Goal: Check status: Check status

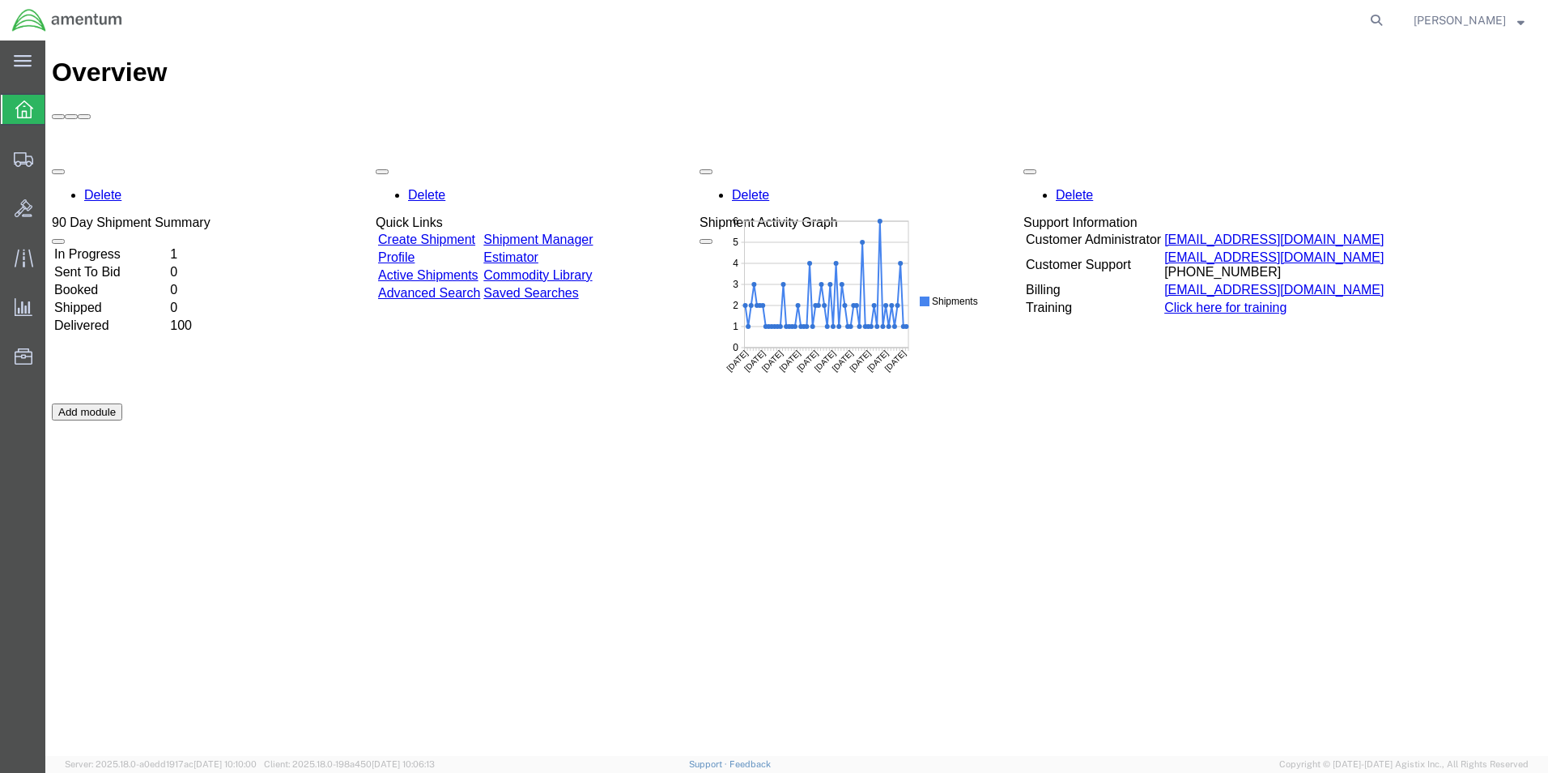
click at [141, 246] on td "In Progress" at bounding box center [110, 254] width 114 height 16
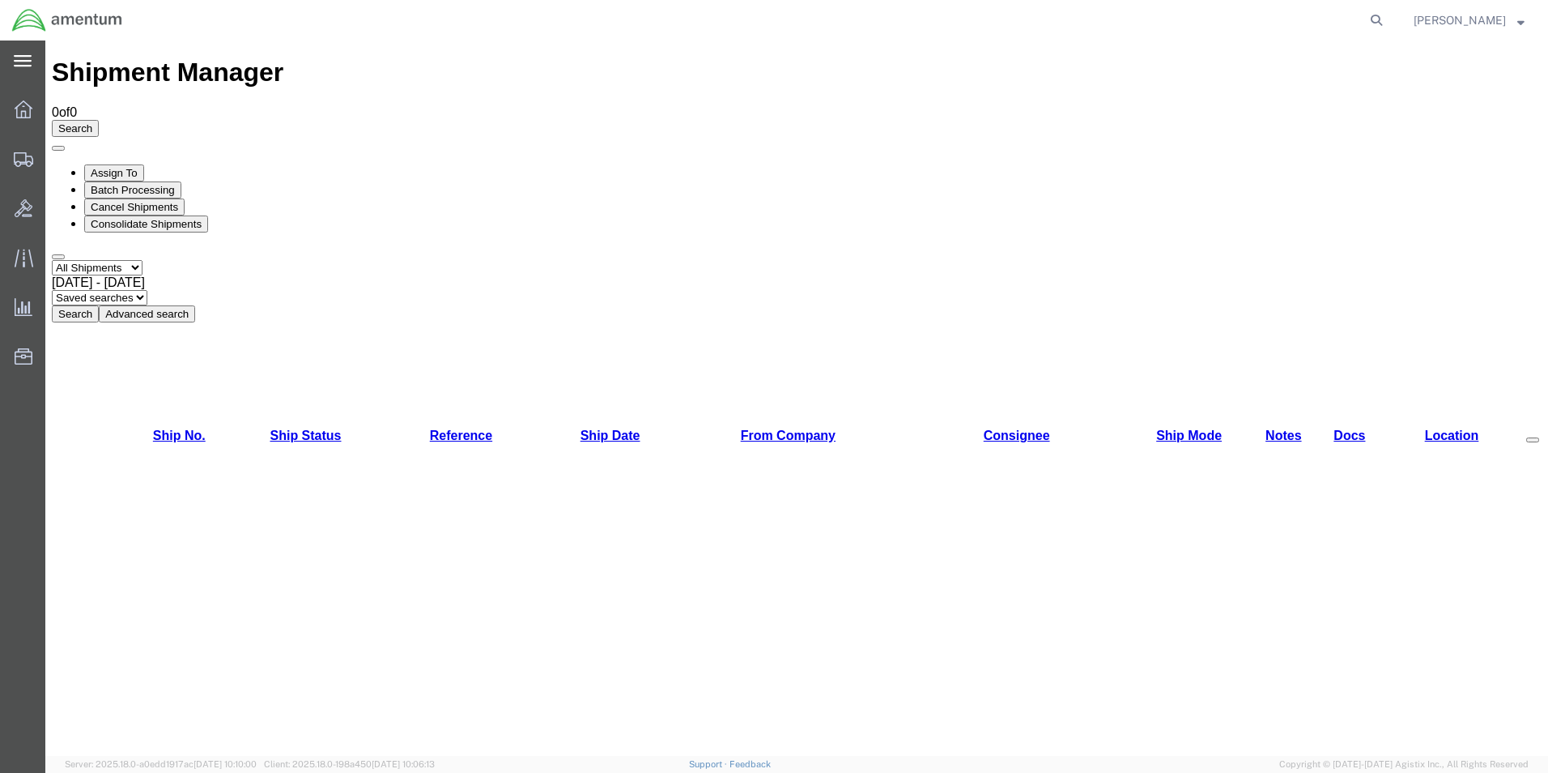
click at [29, 61] on icon at bounding box center [23, 60] width 18 height 11
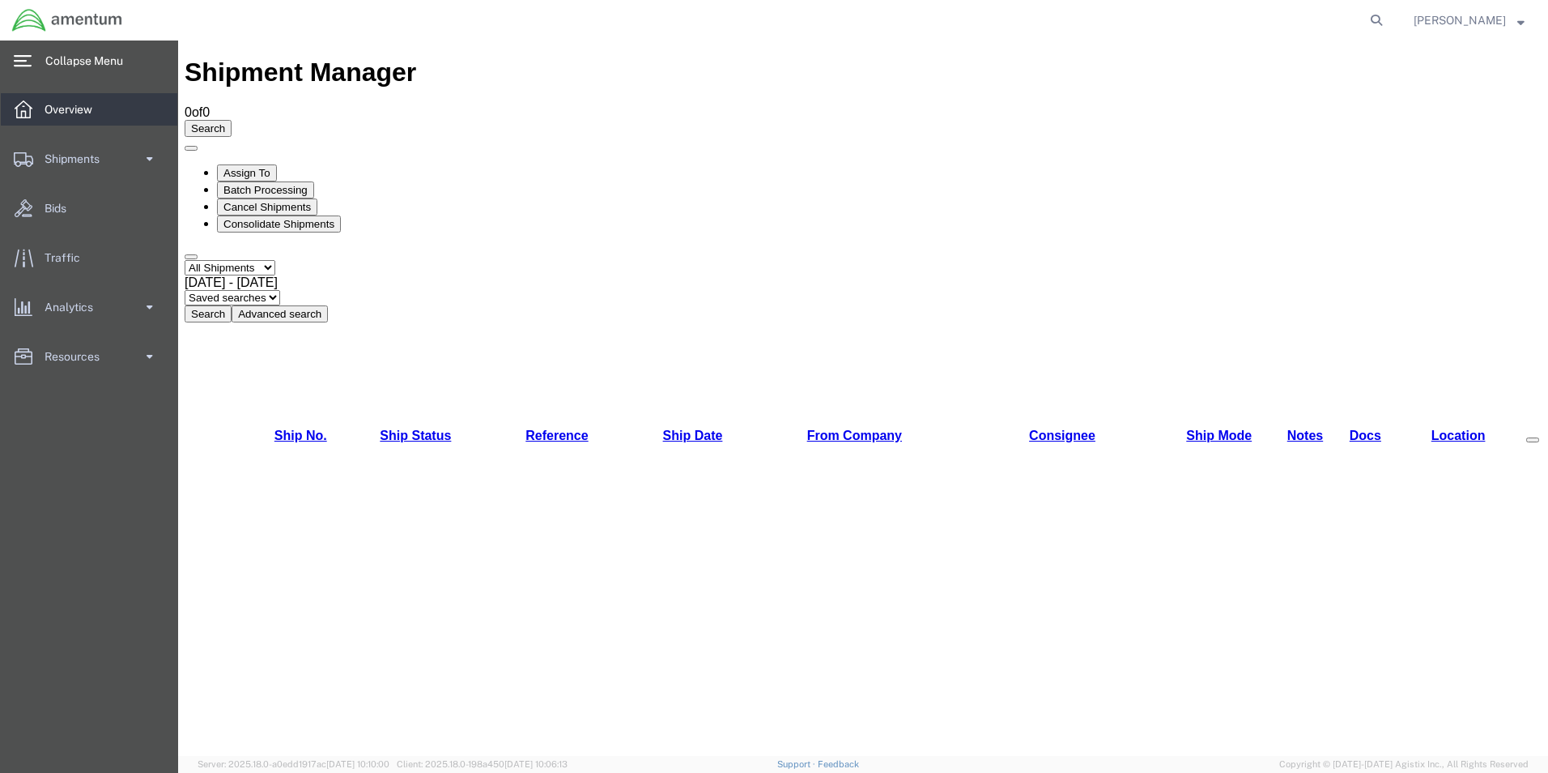
click at [69, 104] on span "Overview" at bounding box center [74, 109] width 59 height 32
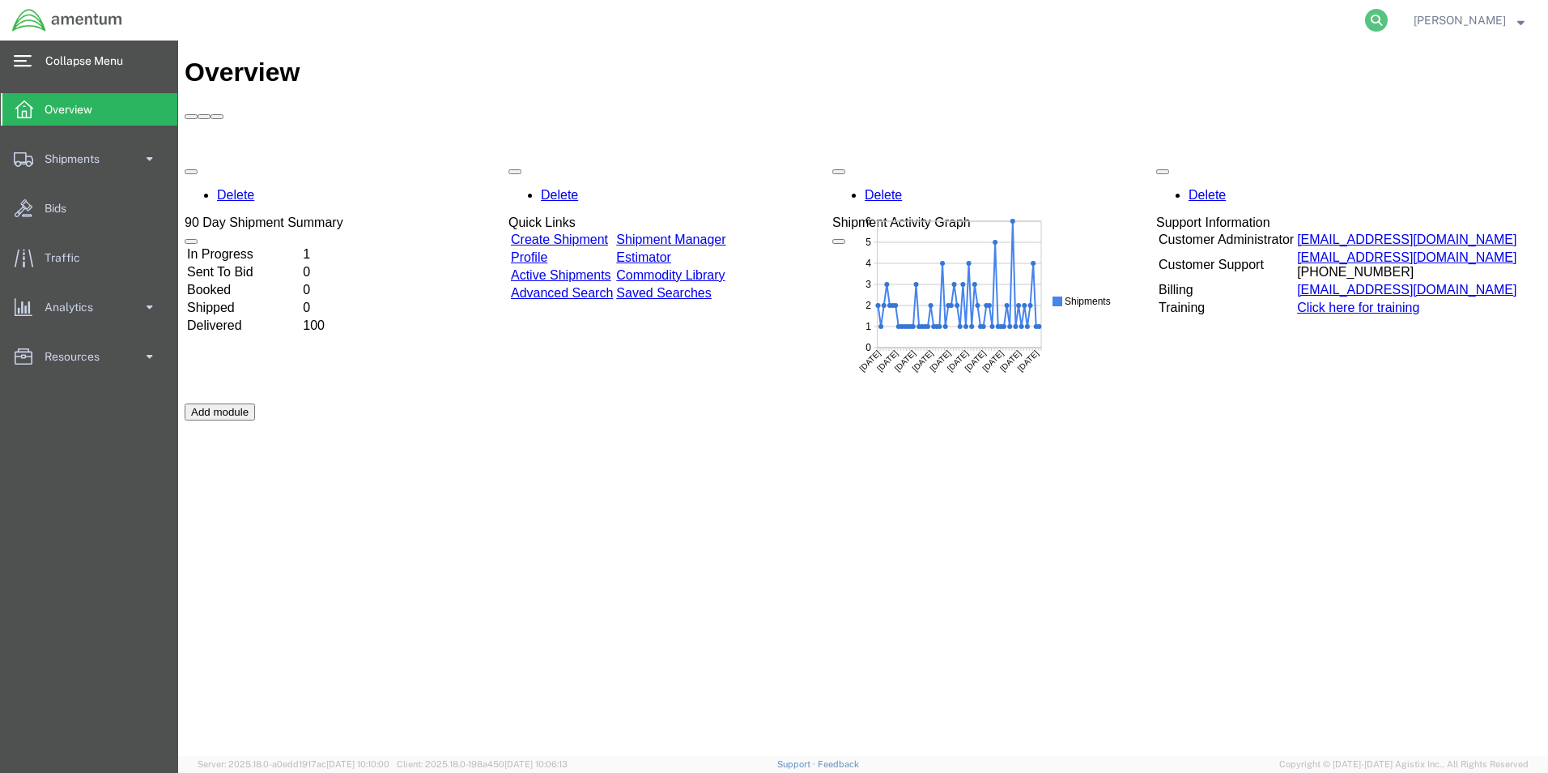
click at [1388, 23] on icon at bounding box center [1376, 20] width 23 height 23
paste input "56720244"
type input "56720244"
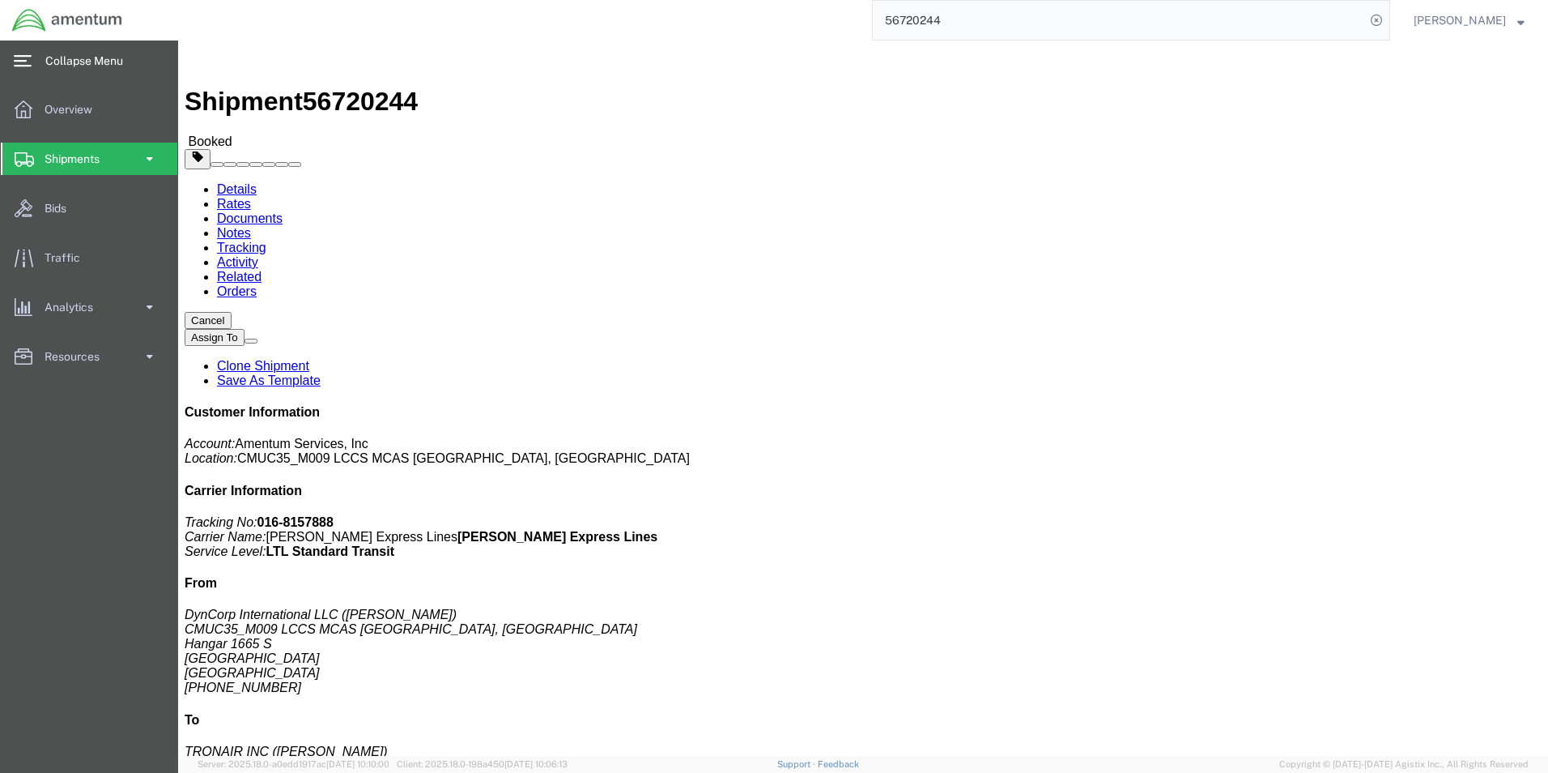
click link "Documents"
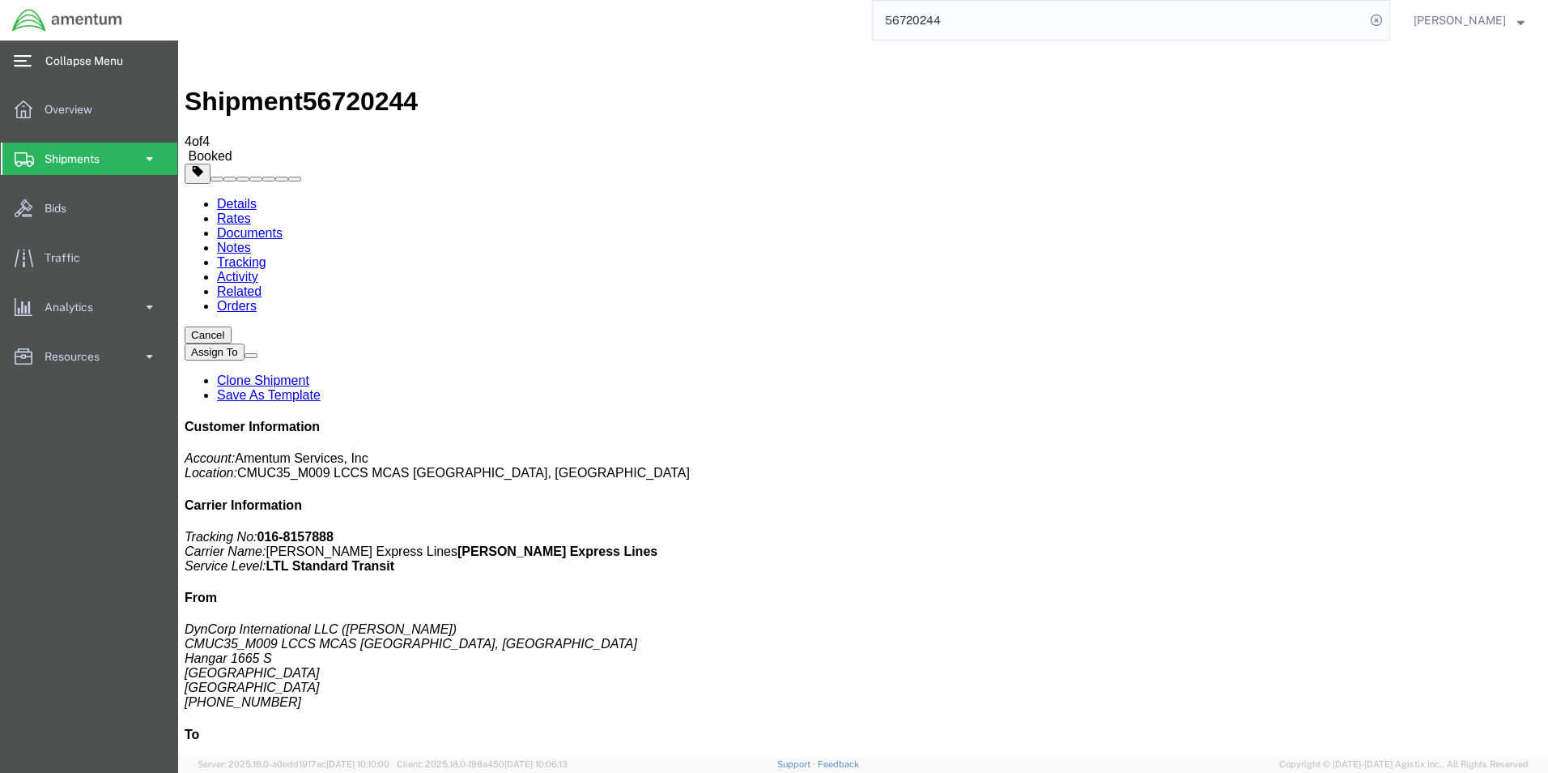
drag, startPoint x: 283, startPoint y: 323, endPoint x: 500, endPoint y: 373, distance: 222.0
